Goal: Information Seeking & Learning: Find specific fact

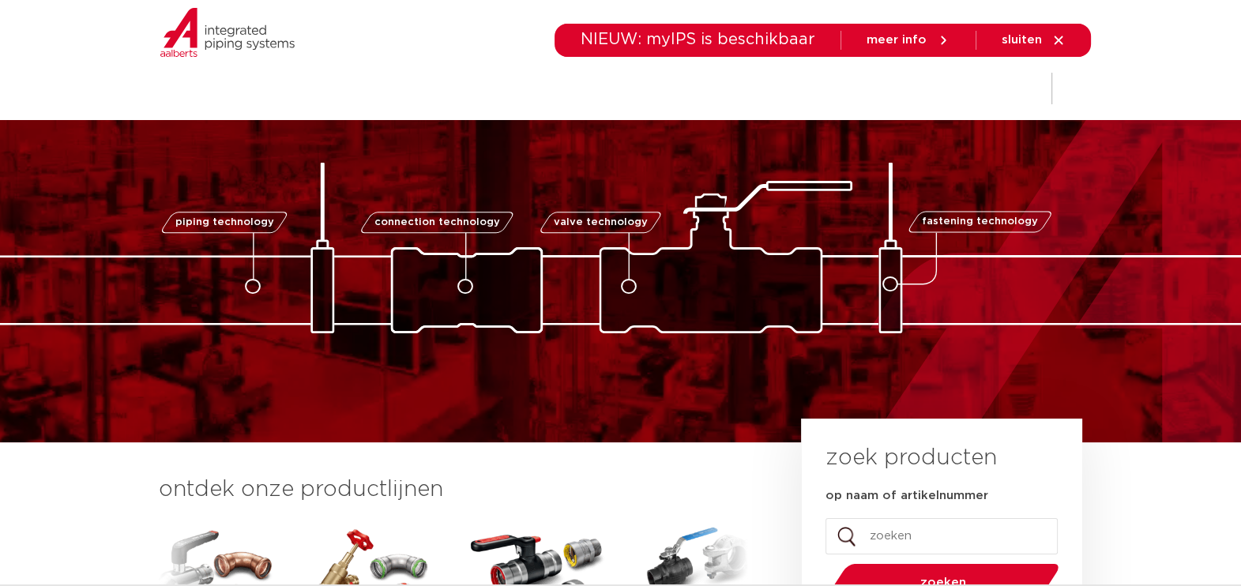
click at [1003, 167] on img at bounding box center [621, 248] width 1580 height 171
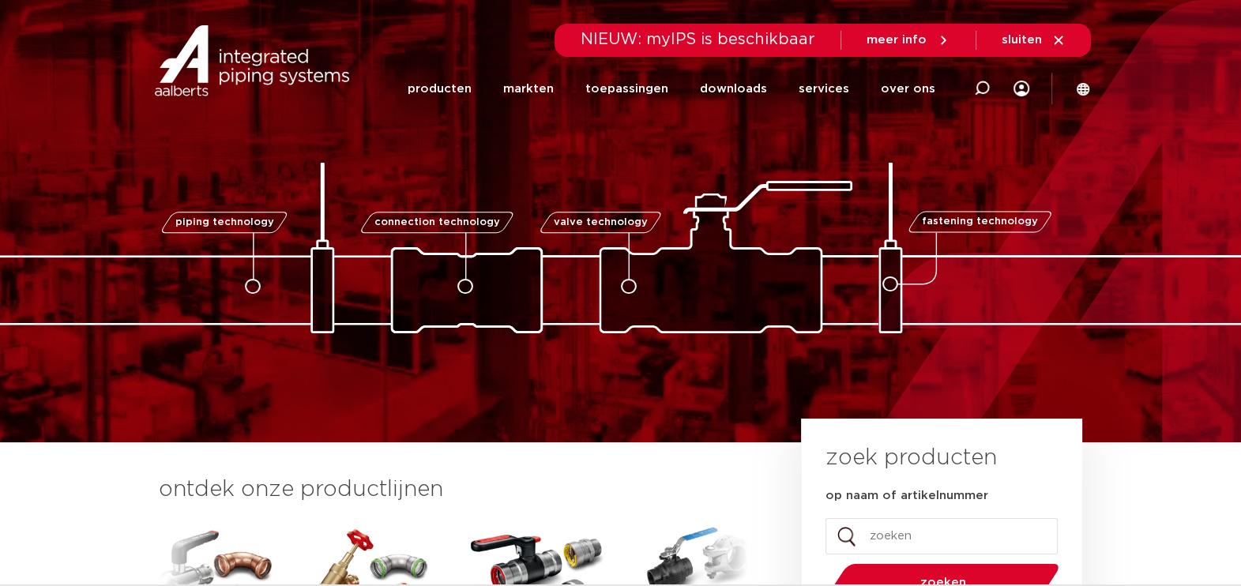
click at [952, 537] on input "op naam of artikelnummer" at bounding box center [941, 536] width 232 height 36
type input "hose adaptor"
click at [820, 562] on button "zoeken" at bounding box center [942, 582] width 245 height 40
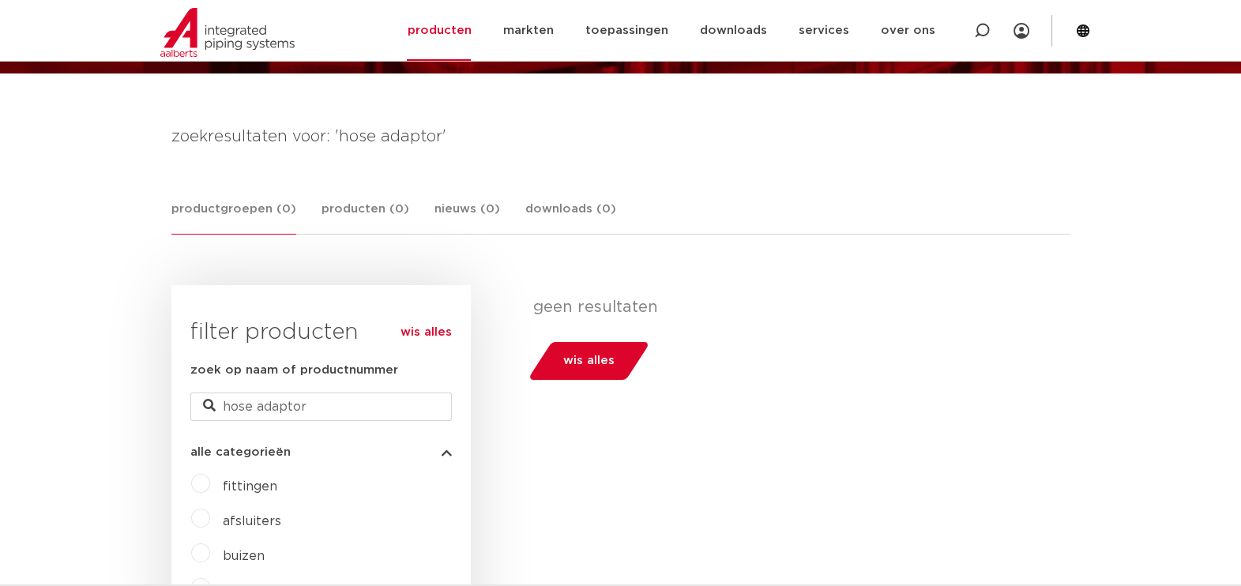
scroll to position [181, 0]
click at [1086, 31] on icon at bounding box center [1083, 30] width 13 height 13
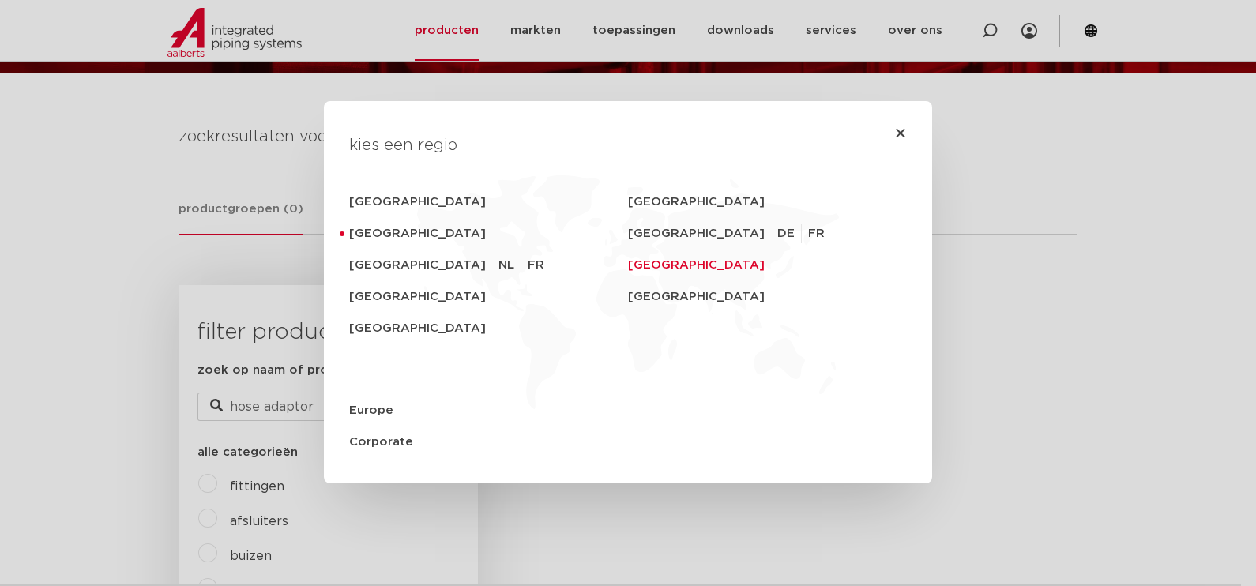
click at [675, 264] on link "United States" at bounding box center [767, 266] width 279 height 32
